Goal: Information Seeking & Learning: Learn about a topic

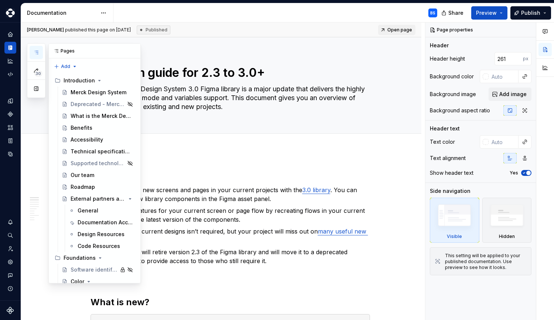
click at [37, 54] on icon "button" at bounding box center [36, 53] width 6 height 6
click at [502, 13] on button "Preview" at bounding box center [489, 12] width 36 height 13
click at [397, 146] on div "Add tab" at bounding box center [221, 142] width 400 height 16
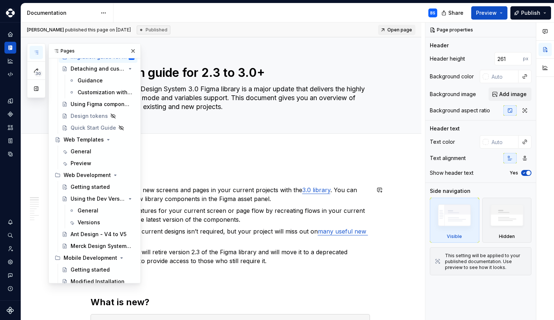
scroll to position [3472, 0]
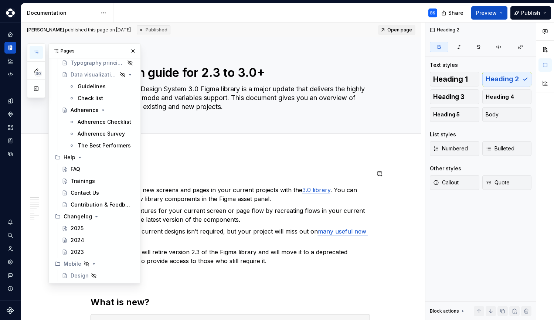
click at [237, 175] on h2 "Summary" at bounding box center [230, 174] width 279 height 12
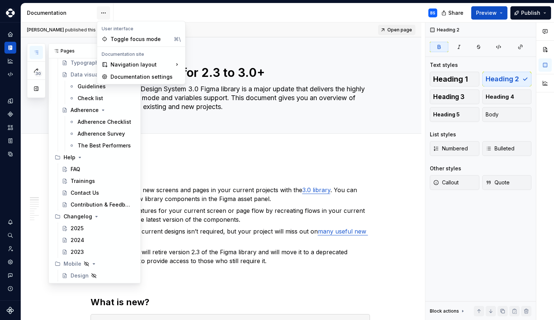
click at [106, 11] on html "Merck Design System BS Design system data Documentation BS Share Preview Publis…" at bounding box center [277, 160] width 554 height 320
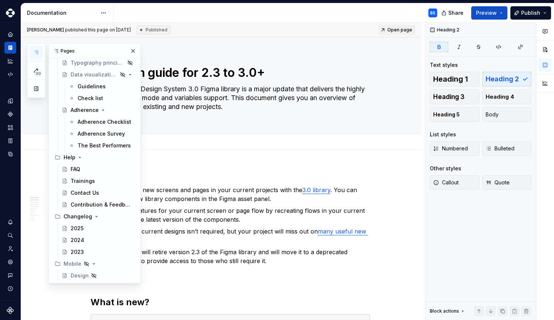
click at [235, 52] on html "Merck Design System BS Design system data Documentation BS Share Preview Publis…" at bounding box center [277, 160] width 554 height 320
click at [204, 28] on div "Jiri Bleha published this page on October 11, 2024 Published Open page" at bounding box center [221, 30] width 400 height 15
click at [35, 179] on div "30 Pages Add Accessibility guide for tree Page tree. Navigate the tree with the…" at bounding box center [84, 163] width 114 height 240
click at [12, 33] on icon "Home" at bounding box center [10, 34] width 7 height 7
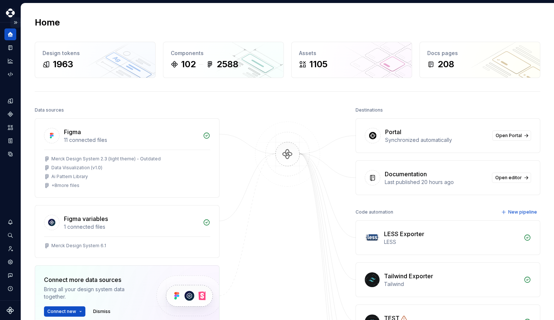
click at [15, 22] on button "Expand sidebar" at bounding box center [15, 22] width 10 height 10
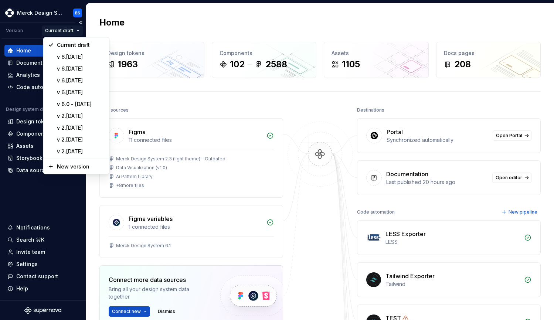
click at [80, 29] on html "Merck Design System BS Version Current draft Home Documentation Analytics Code …" at bounding box center [277, 160] width 554 height 320
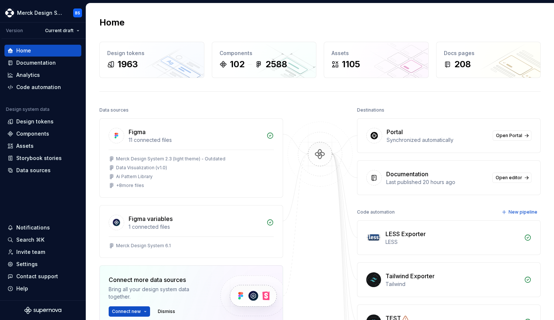
click at [186, 24] on html "Merck Design System BS Version Current draft Home Documentation Analytics Code …" at bounding box center [277, 160] width 554 height 320
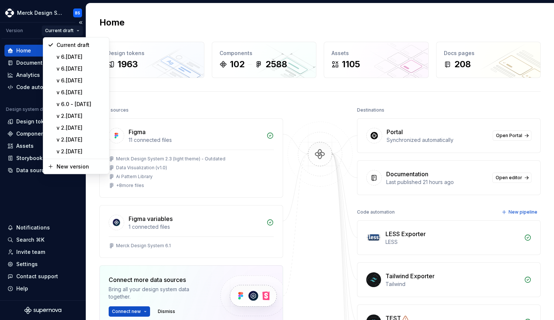
click at [79, 30] on html "Merck Design System BS Version Current draft Home Documentation Analytics Code …" at bounding box center [277, 160] width 554 height 320
click at [217, 27] on html "Merck Design System BS Version Current draft Home Documentation Analytics Code …" at bounding box center [277, 160] width 554 height 320
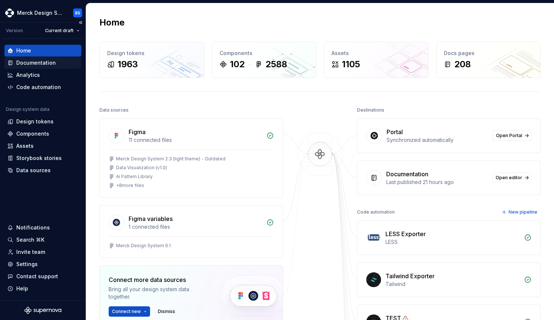
click at [42, 61] on div "Documentation" at bounding box center [36, 62] width 40 height 7
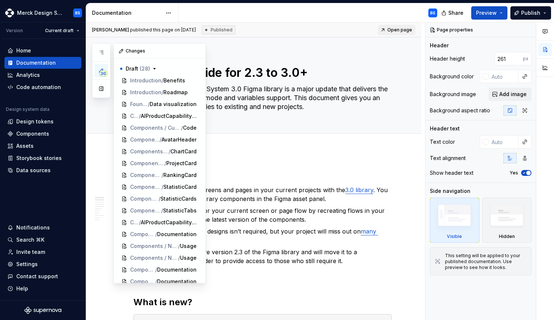
click at [120, 50] on icon at bounding box center [121, 51] width 6 height 6
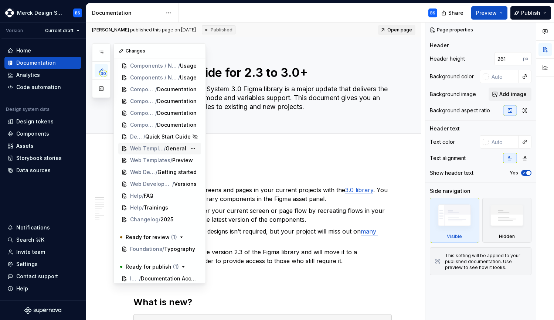
scroll to position [186, 0]
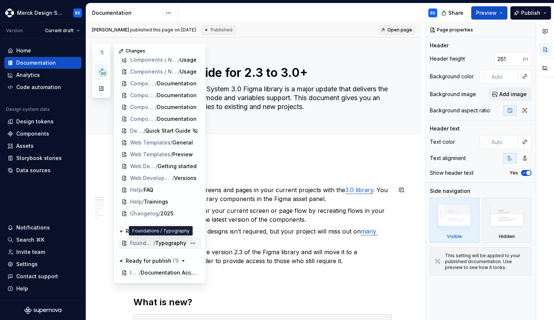
click at [171, 245] on span "Typography" at bounding box center [170, 243] width 31 height 7
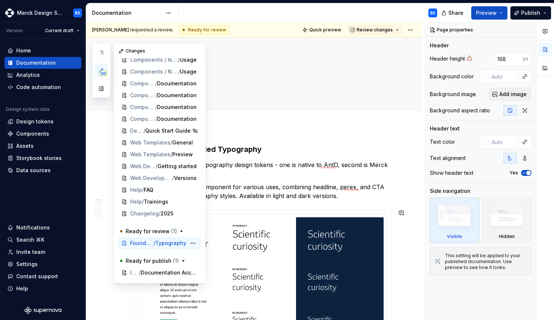
click at [137, 243] on span "Foundations" at bounding box center [141, 243] width 23 height 7
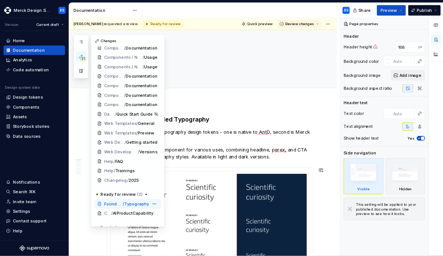
scroll to position [186, 0]
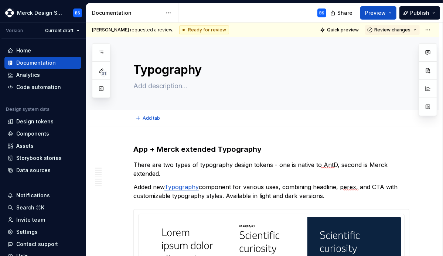
type textarea "*"
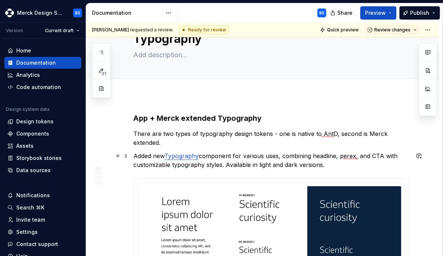
scroll to position [0, 0]
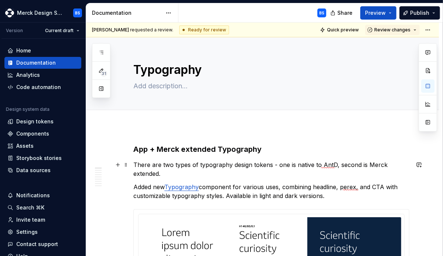
click at [339, 164] on p "There are two types of typography design tokens - one is native to AntD, second…" at bounding box center [271, 169] width 276 height 18
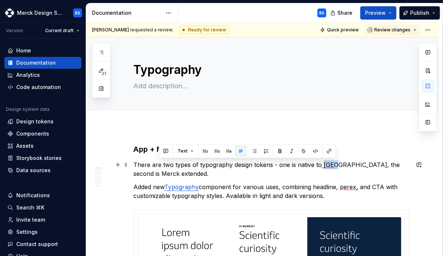
drag, startPoint x: 336, startPoint y: 164, endPoint x: 321, endPoint y: 164, distance: 14.4
click at [321, 164] on p "There are two types of typography design tokens - one is native to AntD, the se…" at bounding box center [271, 169] width 276 height 18
click at [279, 150] on button "button" at bounding box center [280, 151] width 10 height 10
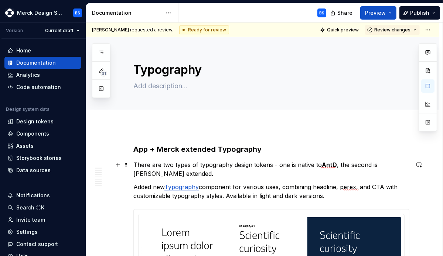
click at [379, 165] on p "There are two types of typography design tokens - one is native to AntD , the s…" at bounding box center [271, 169] width 276 height 18
type textarea "*"
